Goal: Information Seeking & Learning: Learn about a topic

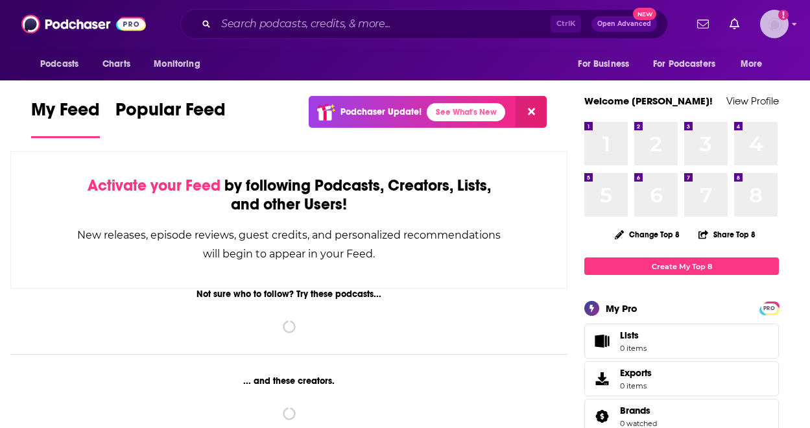
click at [784, 25] on img "Logged in as Naomiumusic" at bounding box center [774, 24] width 29 height 29
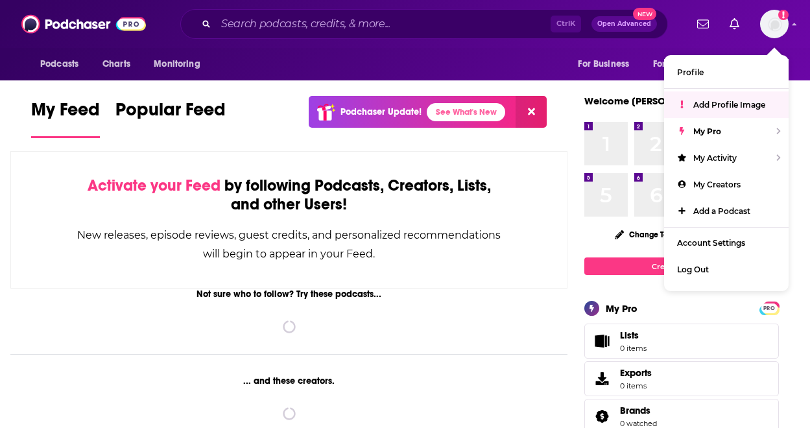
click at [515, 66] on div "Podcasts Charts Monitoring For Business For Podcasters More" at bounding box center [405, 64] width 810 height 32
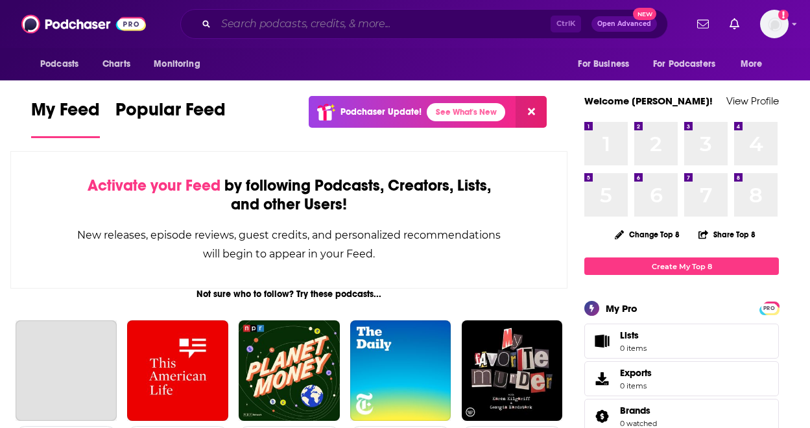
click at [239, 25] on input "Search podcasts, credits, & more..." at bounding box center [383, 24] width 335 height 21
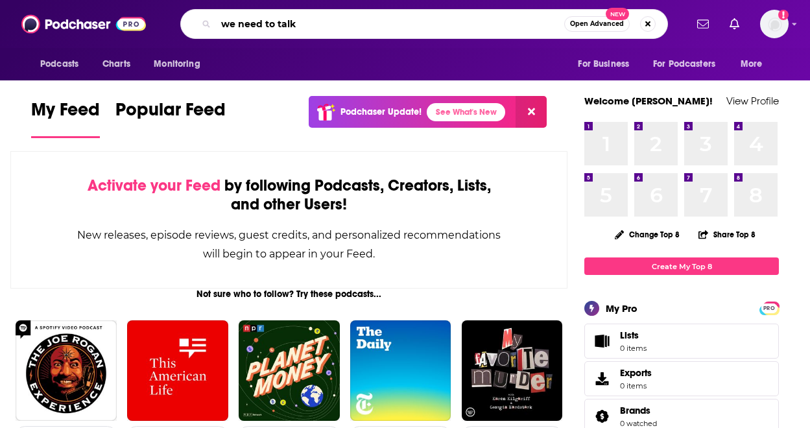
type input "we need to talk"
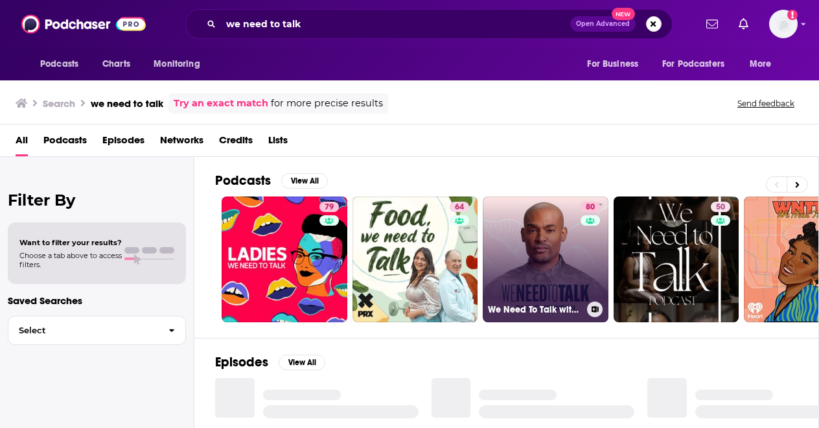
click at [549, 255] on link "80 We Need To Talk with [PERSON_NAME]" at bounding box center [546, 259] width 126 height 126
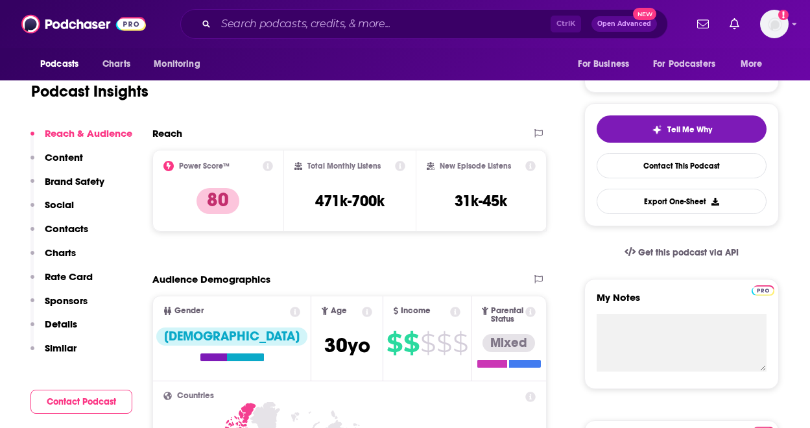
scroll to position [130, 0]
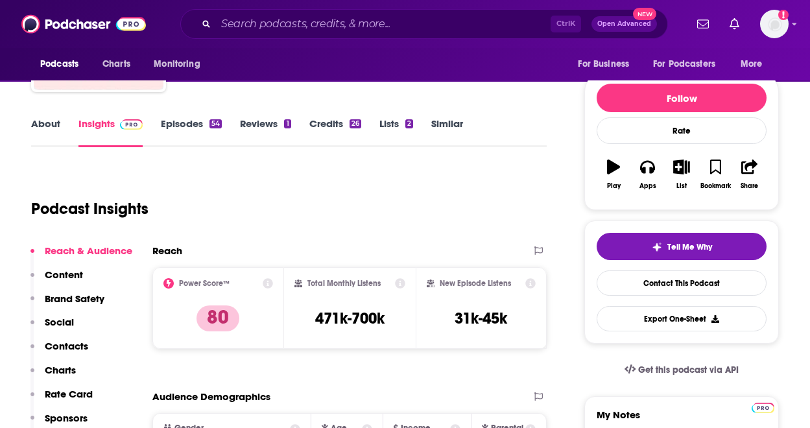
click at [183, 123] on link "Episodes 54" at bounding box center [191, 132] width 61 height 30
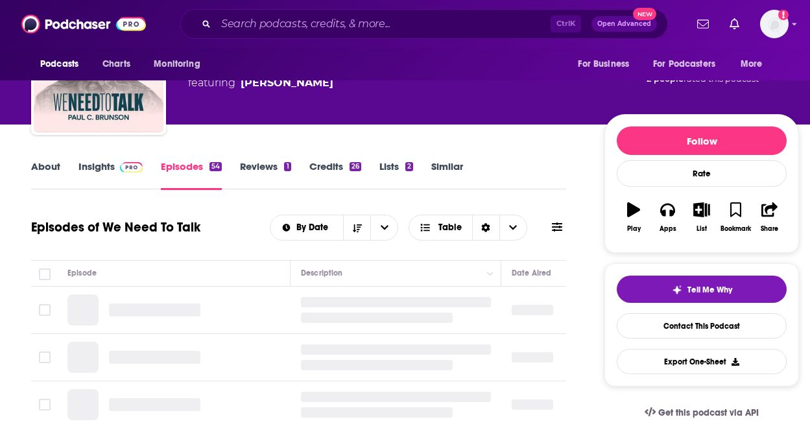
scroll to position [194, 0]
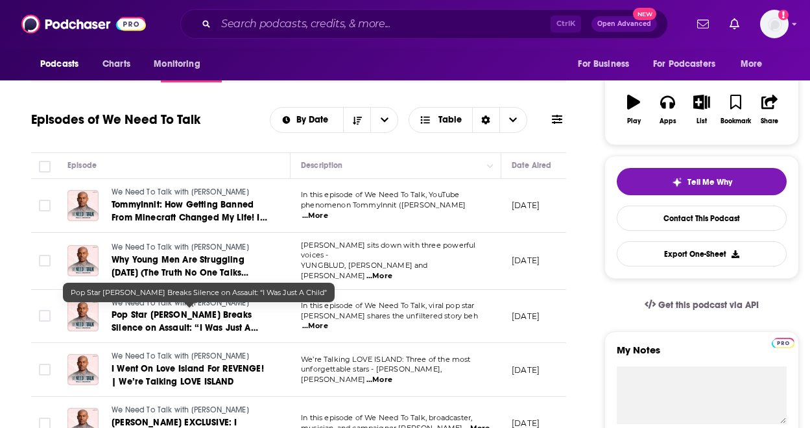
click at [230, 311] on span "Pop Star [PERSON_NAME] Breaks Silence on Assault: “I Was Just A Child"" at bounding box center [185, 327] width 147 height 37
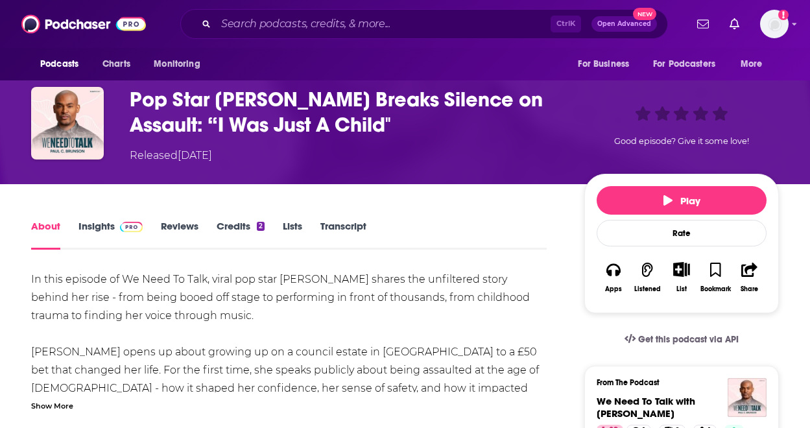
scroll to position [130, 0]
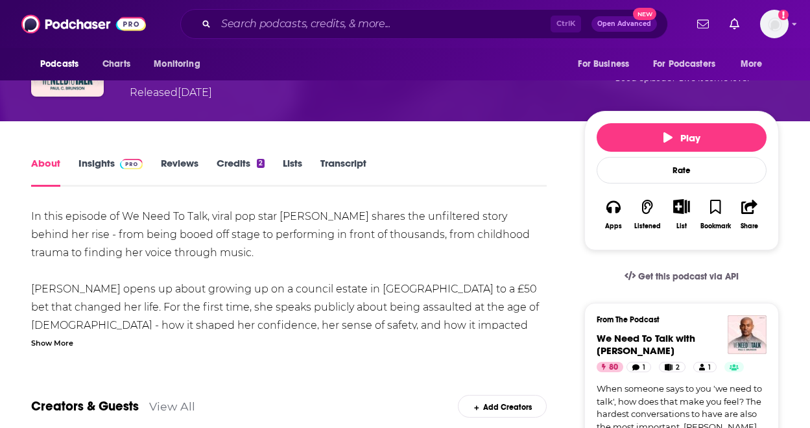
click at [108, 164] on link "Insights" at bounding box center [110, 172] width 64 height 30
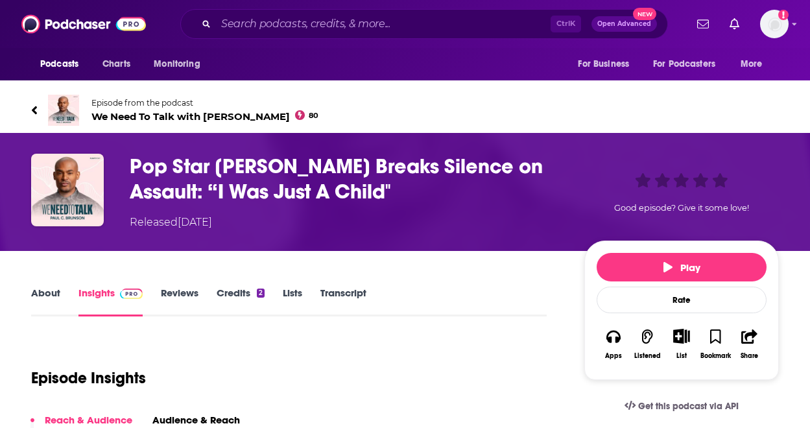
scroll to position [194, 0]
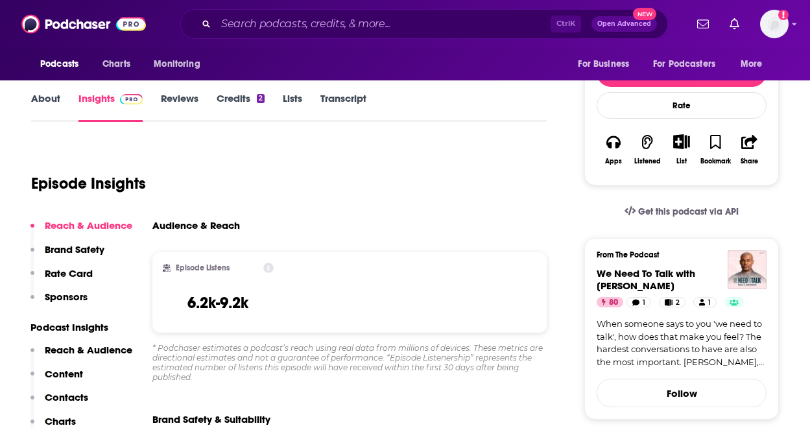
click at [269, 264] on icon at bounding box center [268, 268] width 10 height 10
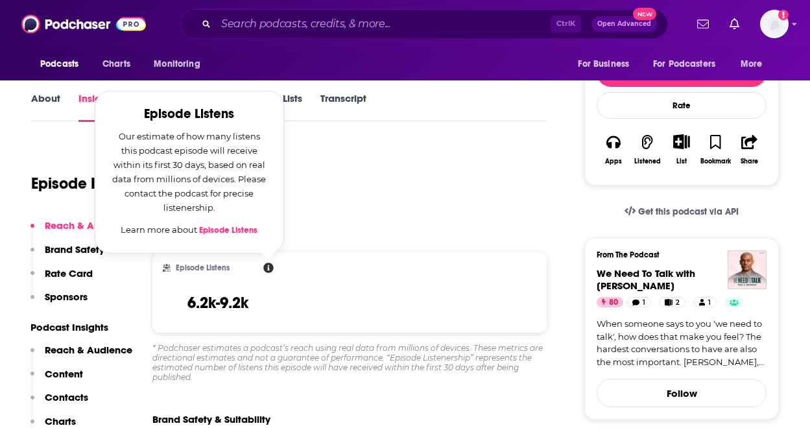
click at [364, 206] on div "Episode Insights" at bounding box center [288, 176] width 515 height 66
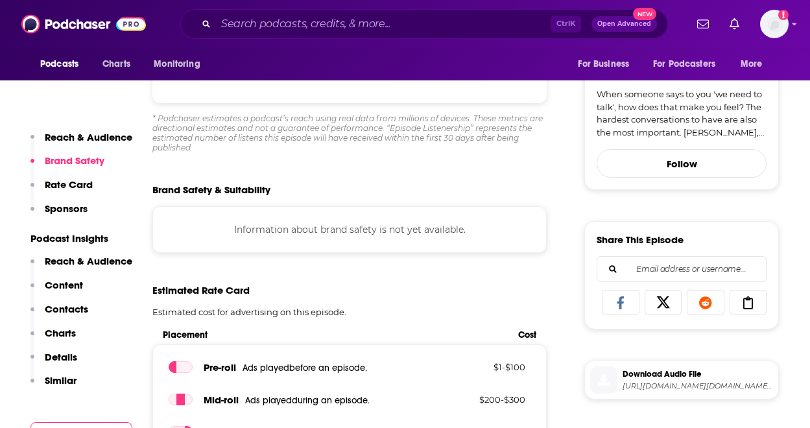
scroll to position [454, 0]
